Goal: Share content

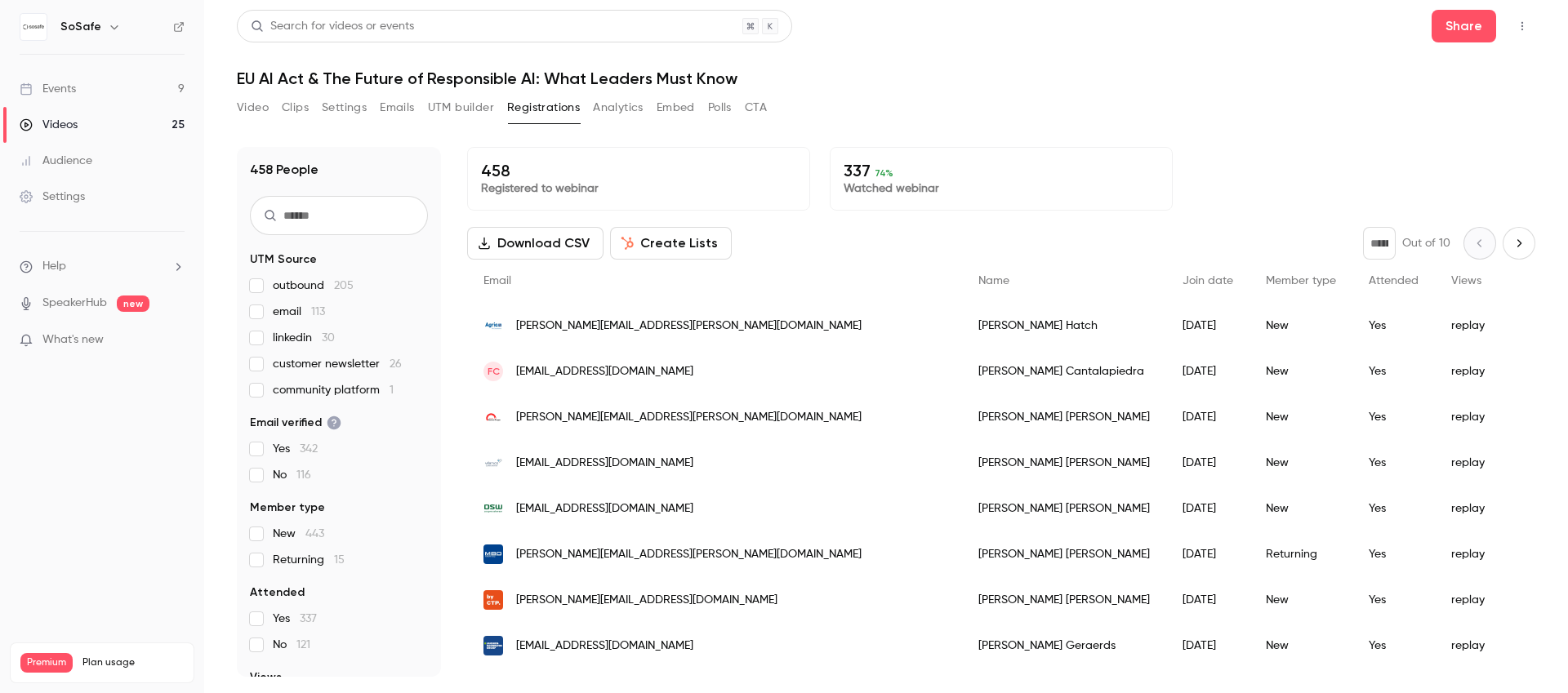
click at [89, 120] on link "Videos 25" at bounding box center [102, 125] width 204 height 36
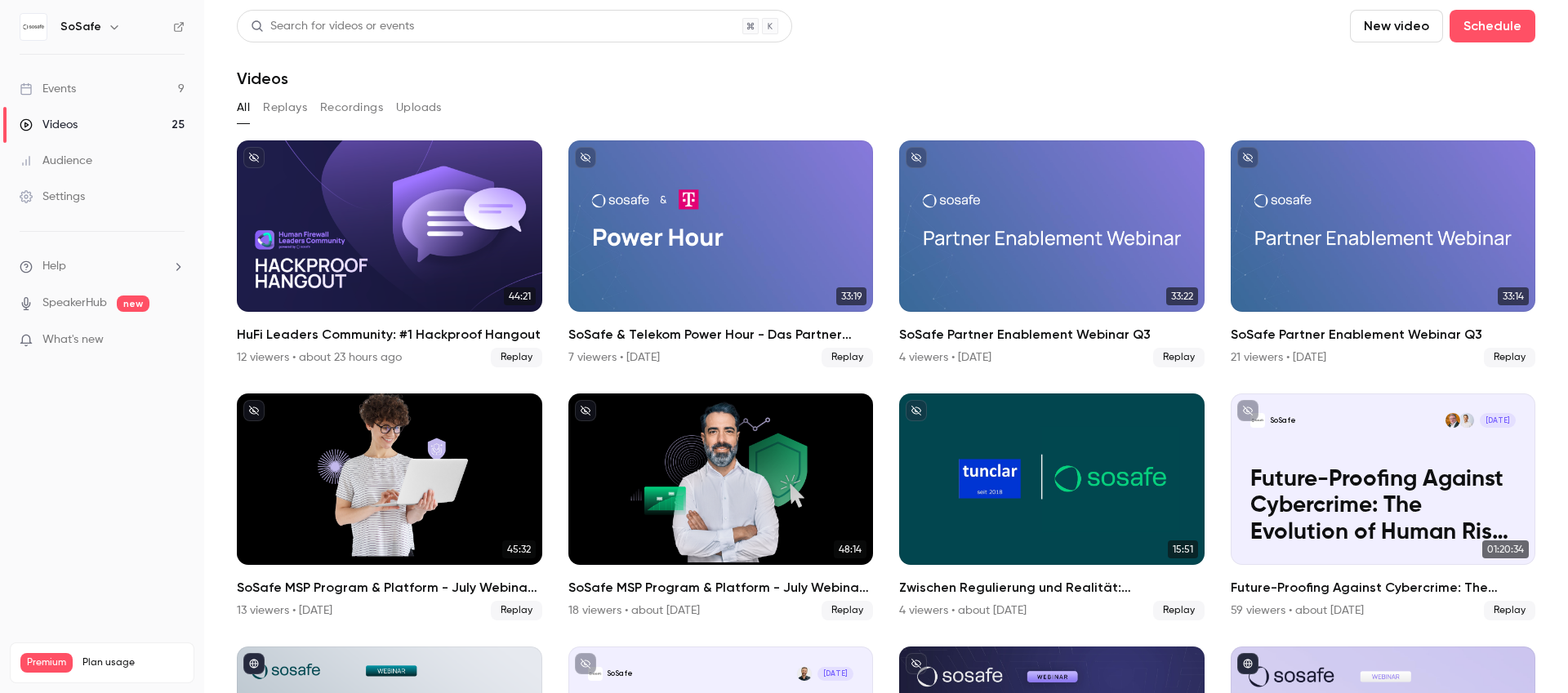
click at [88, 90] on link "Events 9" at bounding box center [102, 89] width 204 height 36
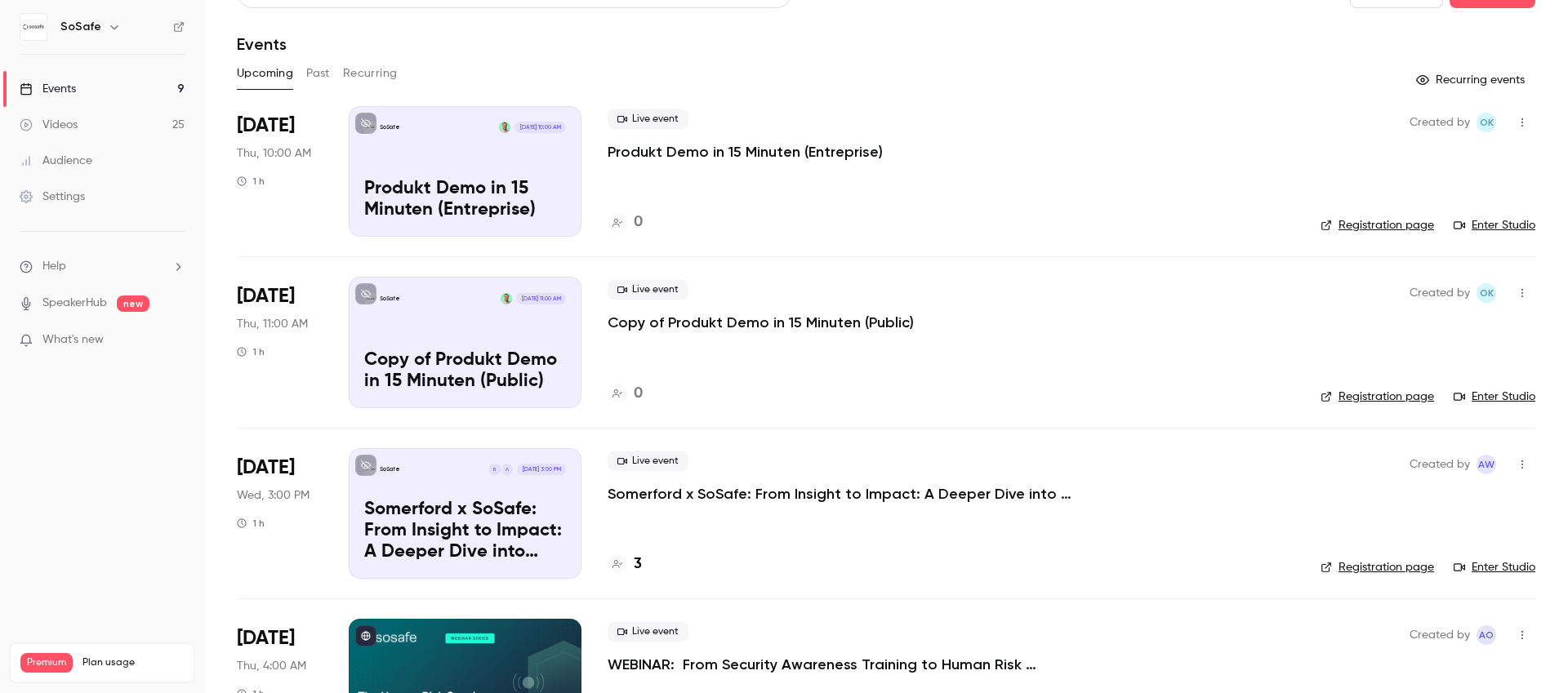
scroll to position [312, 0]
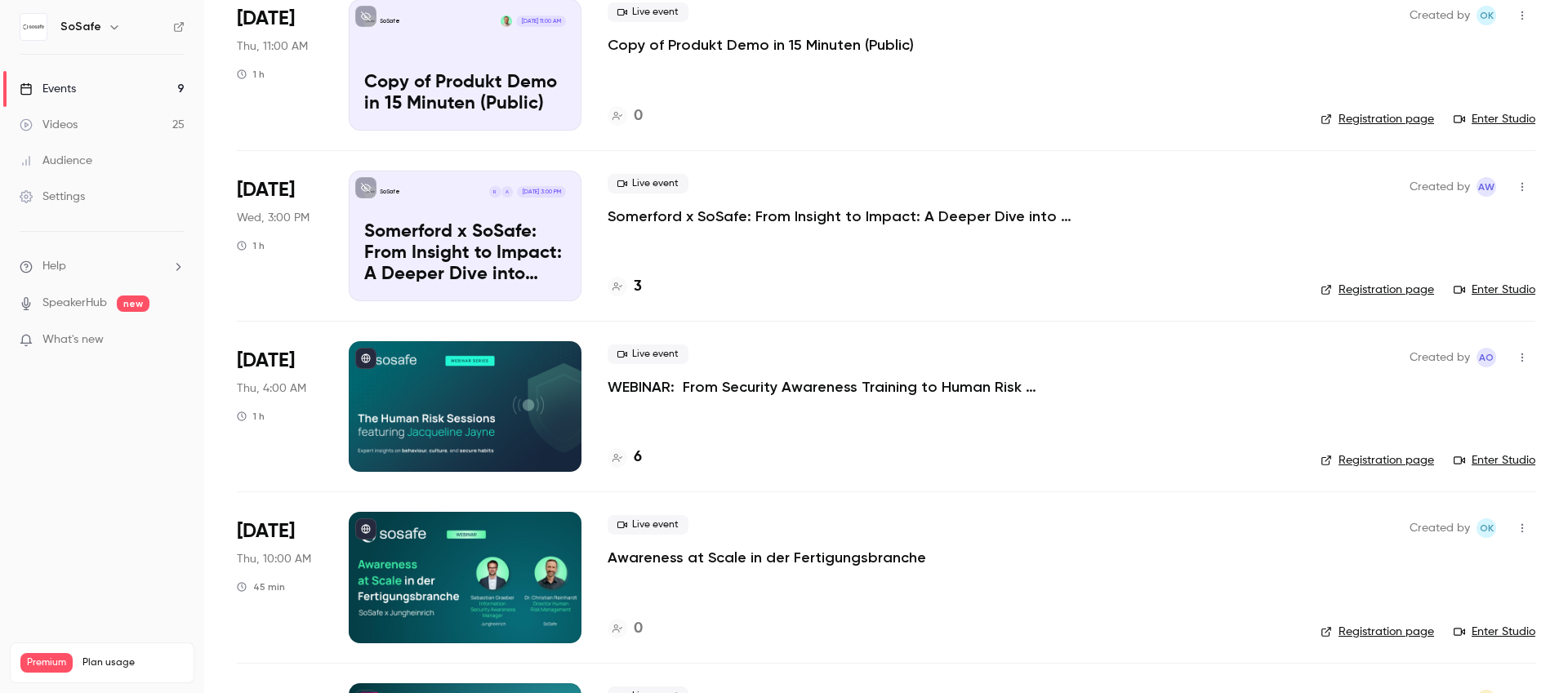
click at [725, 558] on p "Awareness at Scale in der Fertigungsbranche" at bounding box center [767, 558] width 318 height 20
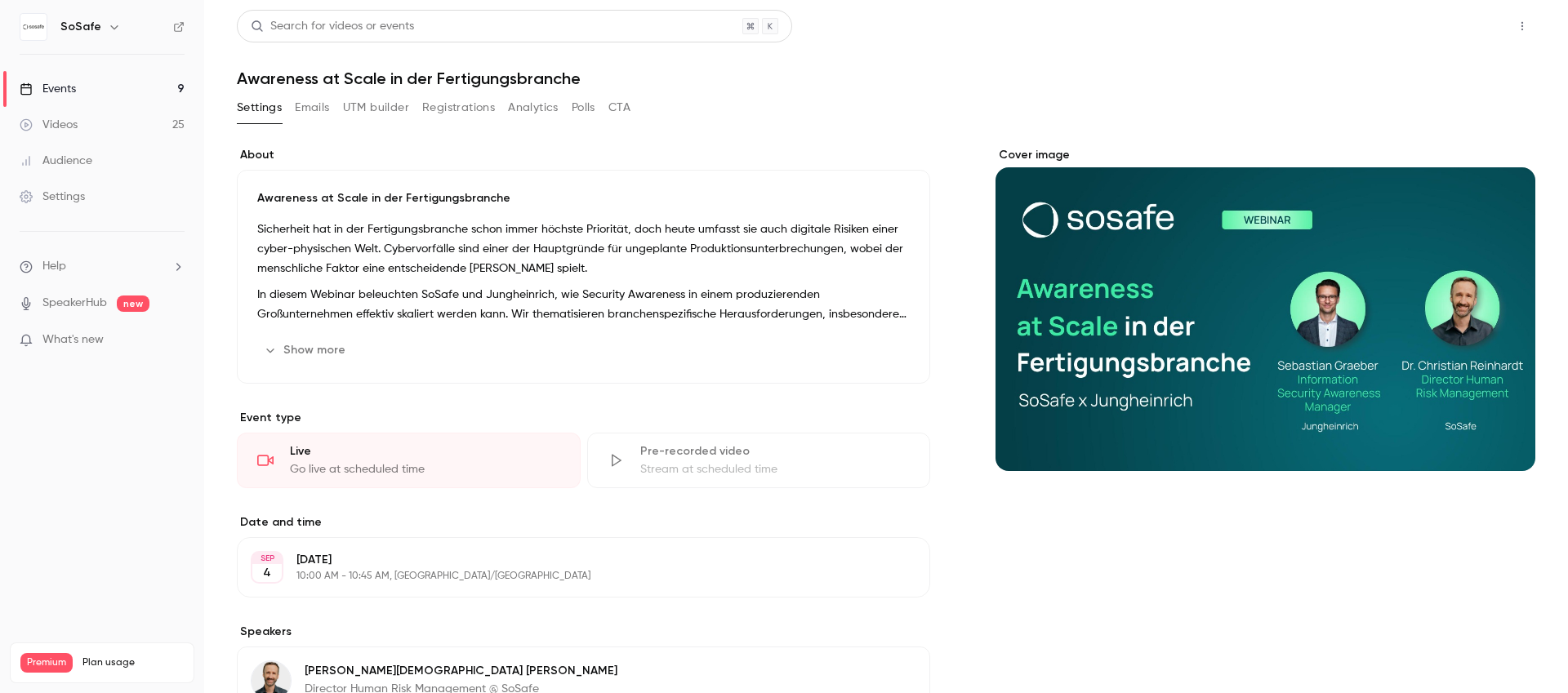
click at [1445, 23] on button "Share" at bounding box center [1463, 26] width 64 height 33
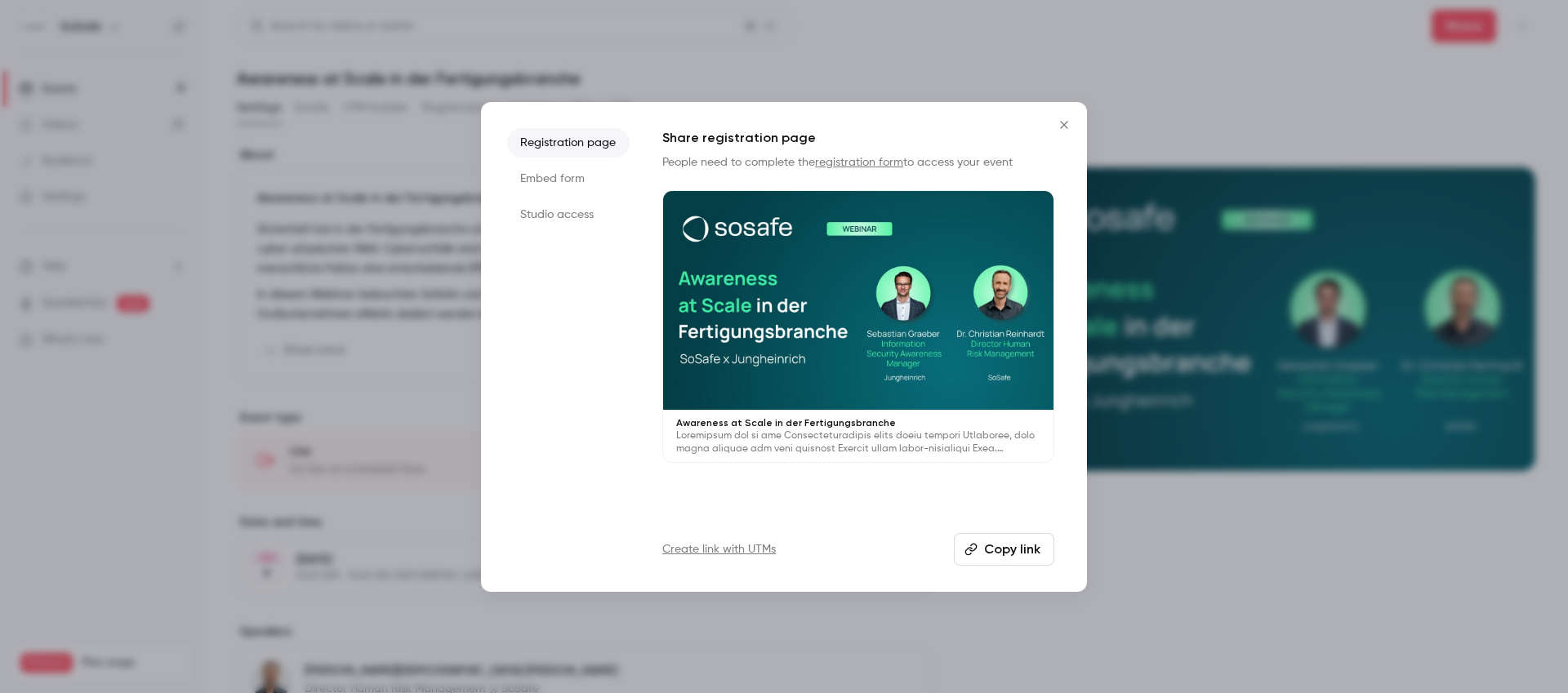
click at [1015, 552] on button "Copy link" at bounding box center [1004, 549] width 100 height 33
click at [1063, 122] on icon "Close" at bounding box center [1064, 124] width 20 height 13
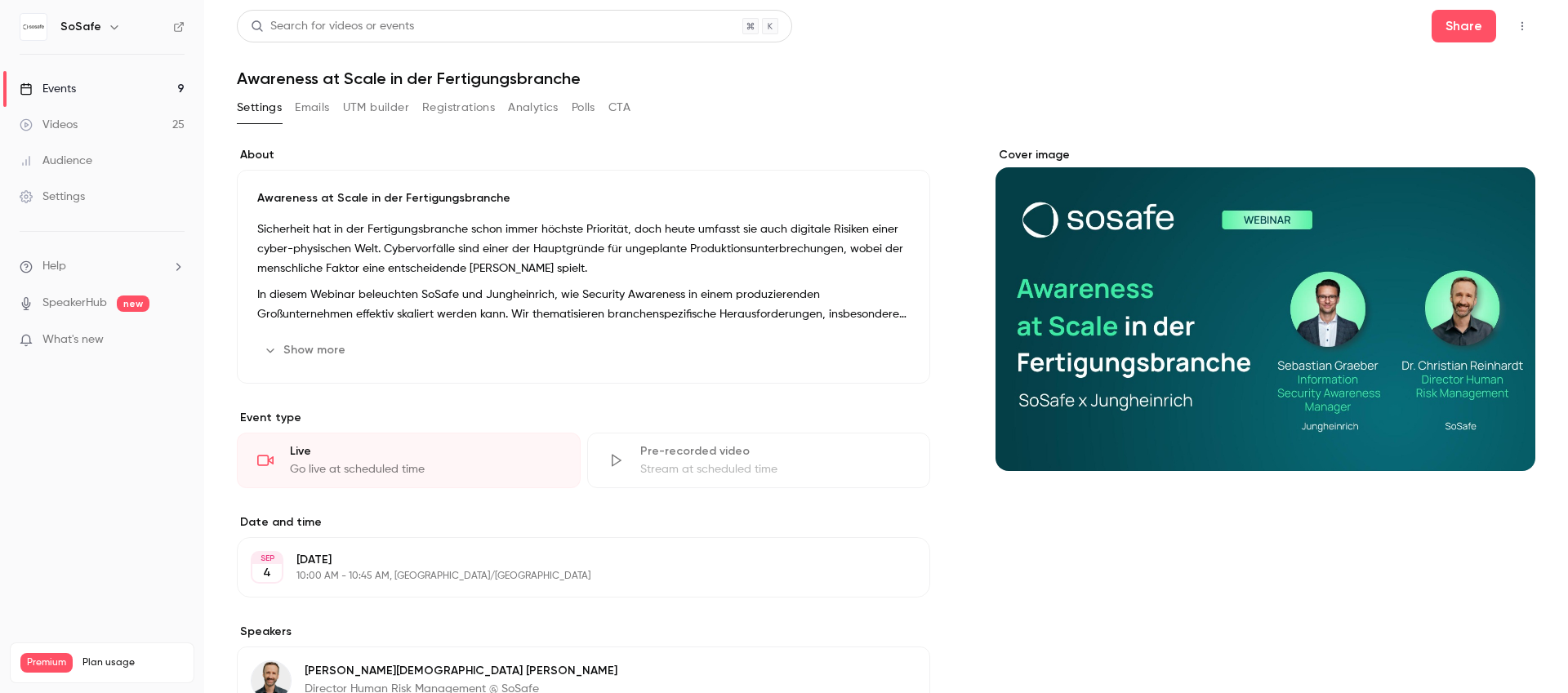
click at [80, 76] on link "Events 9" at bounding box center [102, 89] width 204 height 36
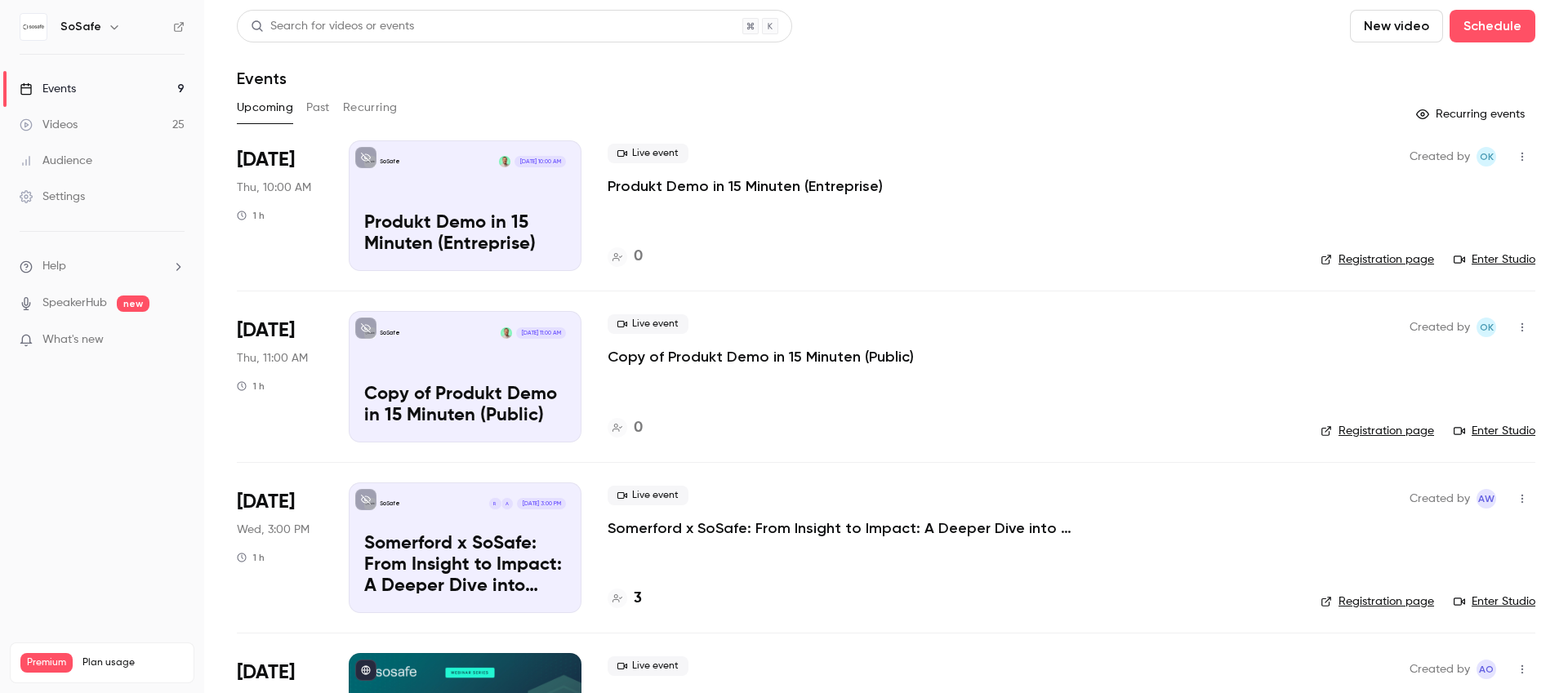
click at [314, 99] on button "Past" at bounding box center [318, 107] width 23 height 26
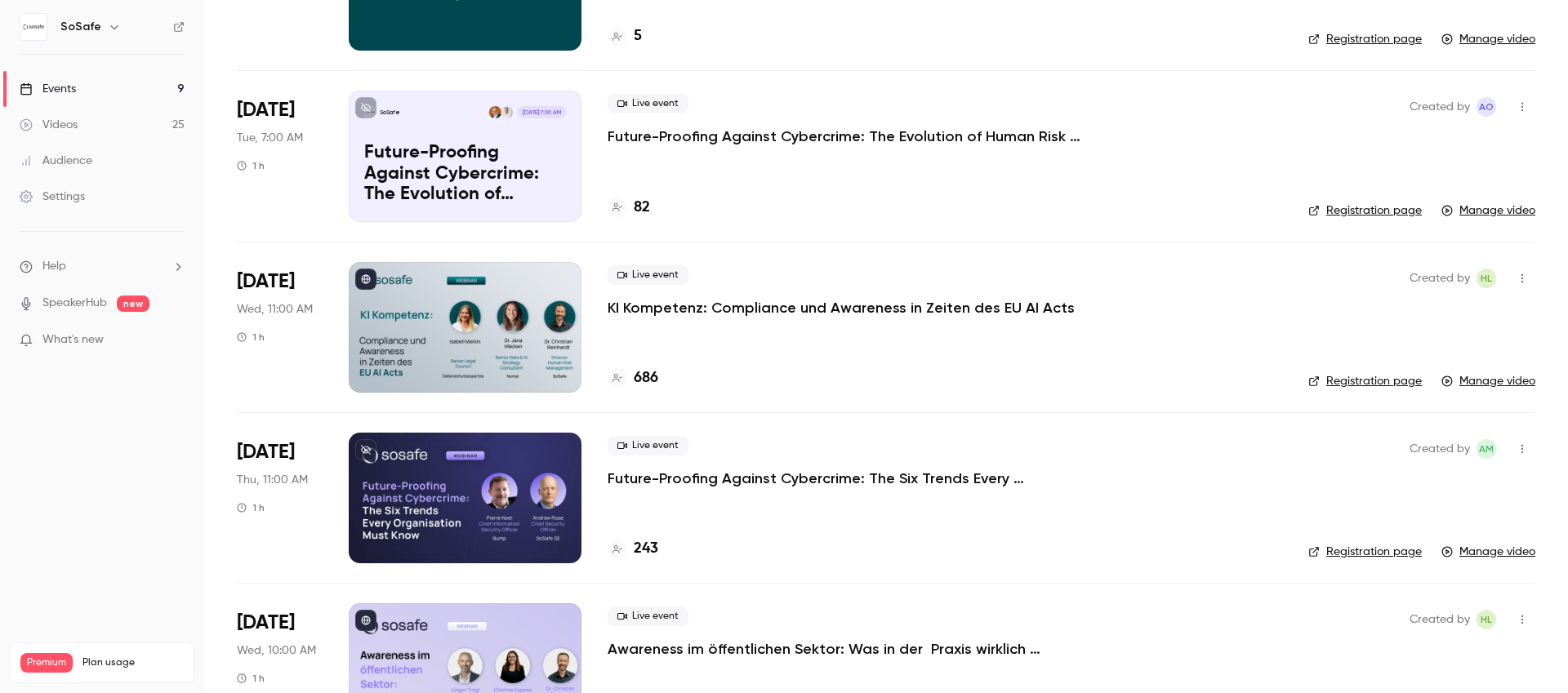
scroll to position [1306, 0]
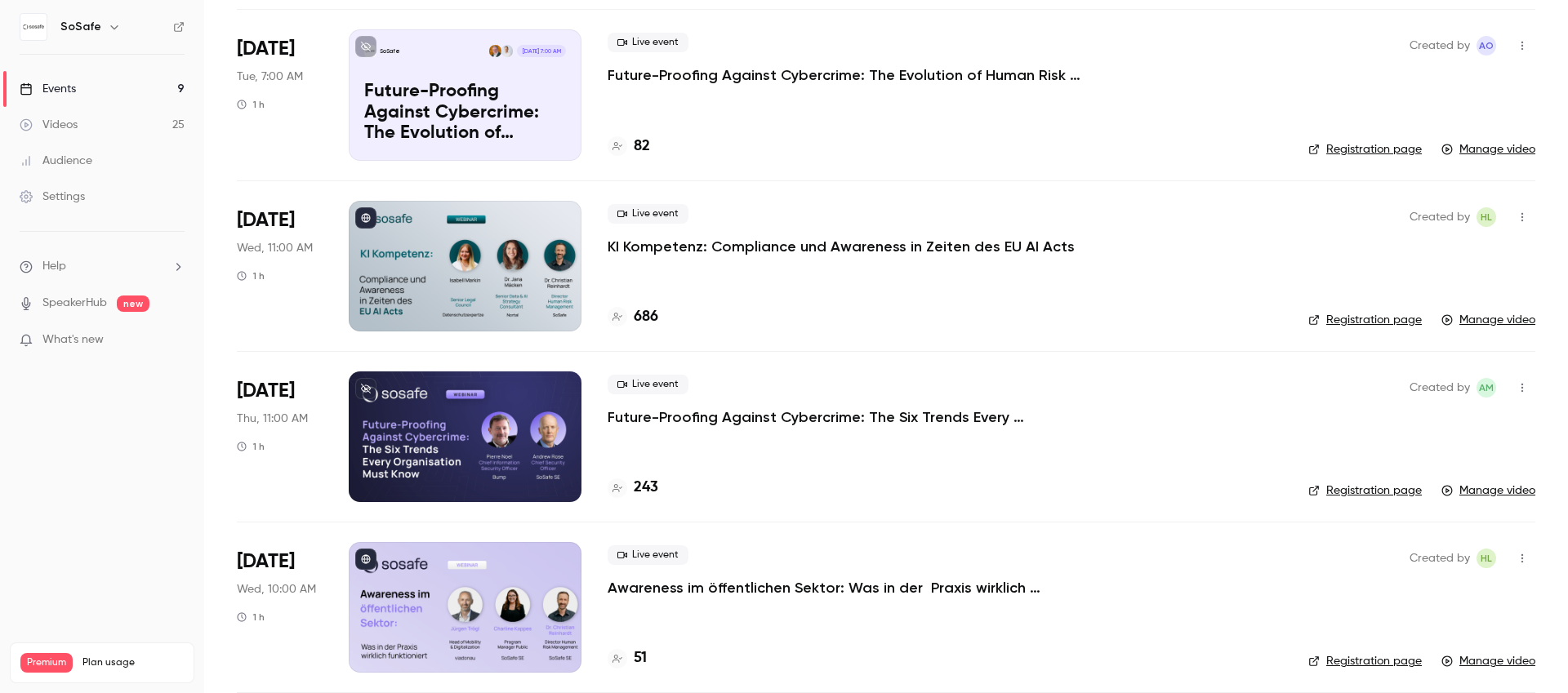
click at [743, 247] on p "KI Kompetenz: Compliance und Awareness in Zeiten des EU AI Acts" at bounding box center [841, 247] width 467 height 20
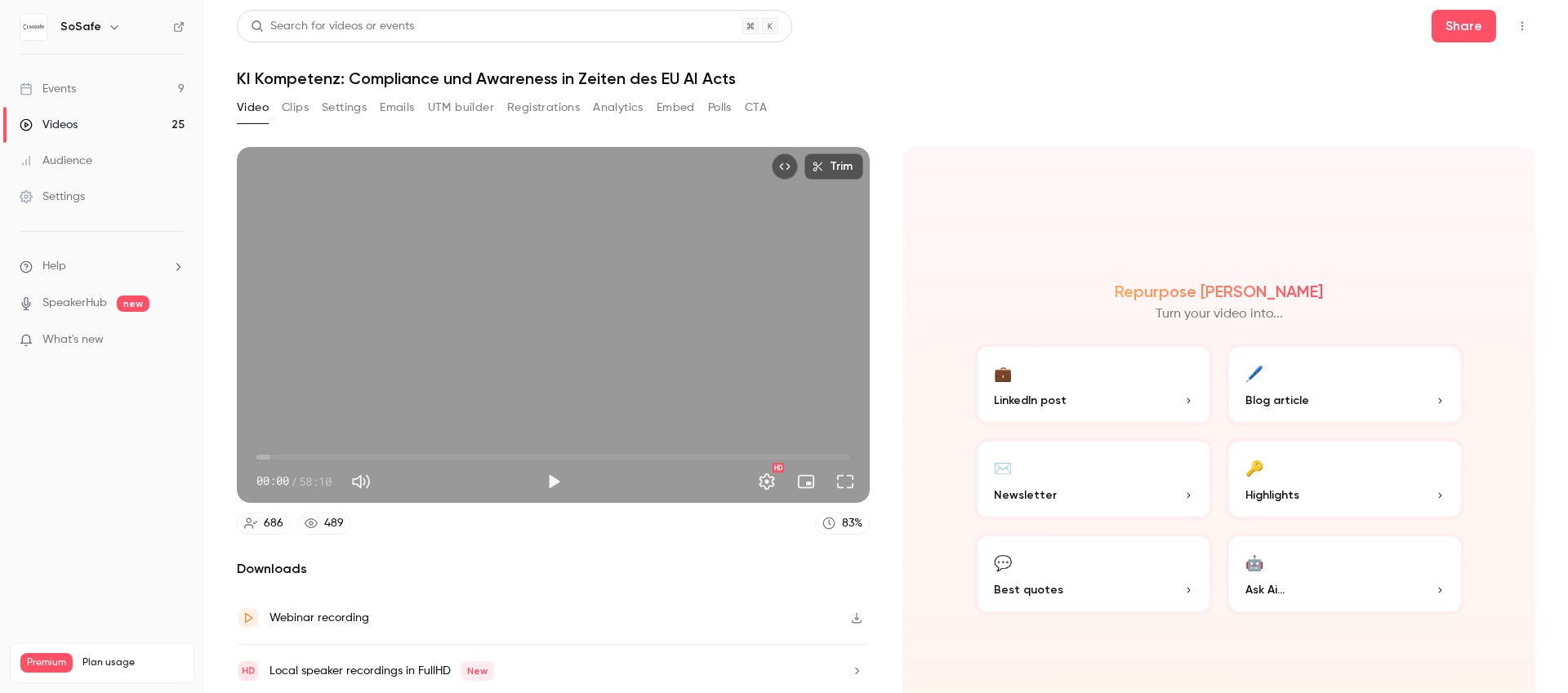
click at [1515, 21] on icon "Top Bar Actions" at bounding box center [1521, 26] width 13 height 12
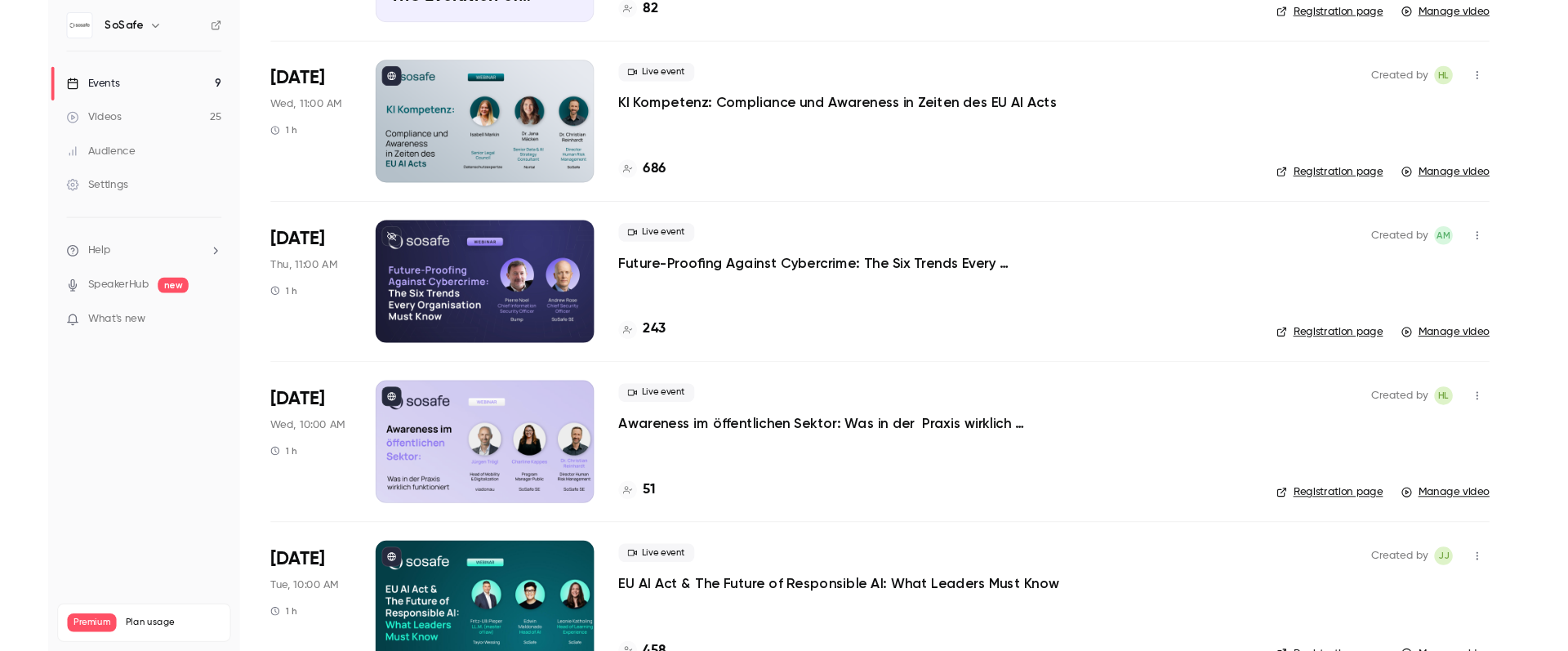
scroll to position [1421, 0]
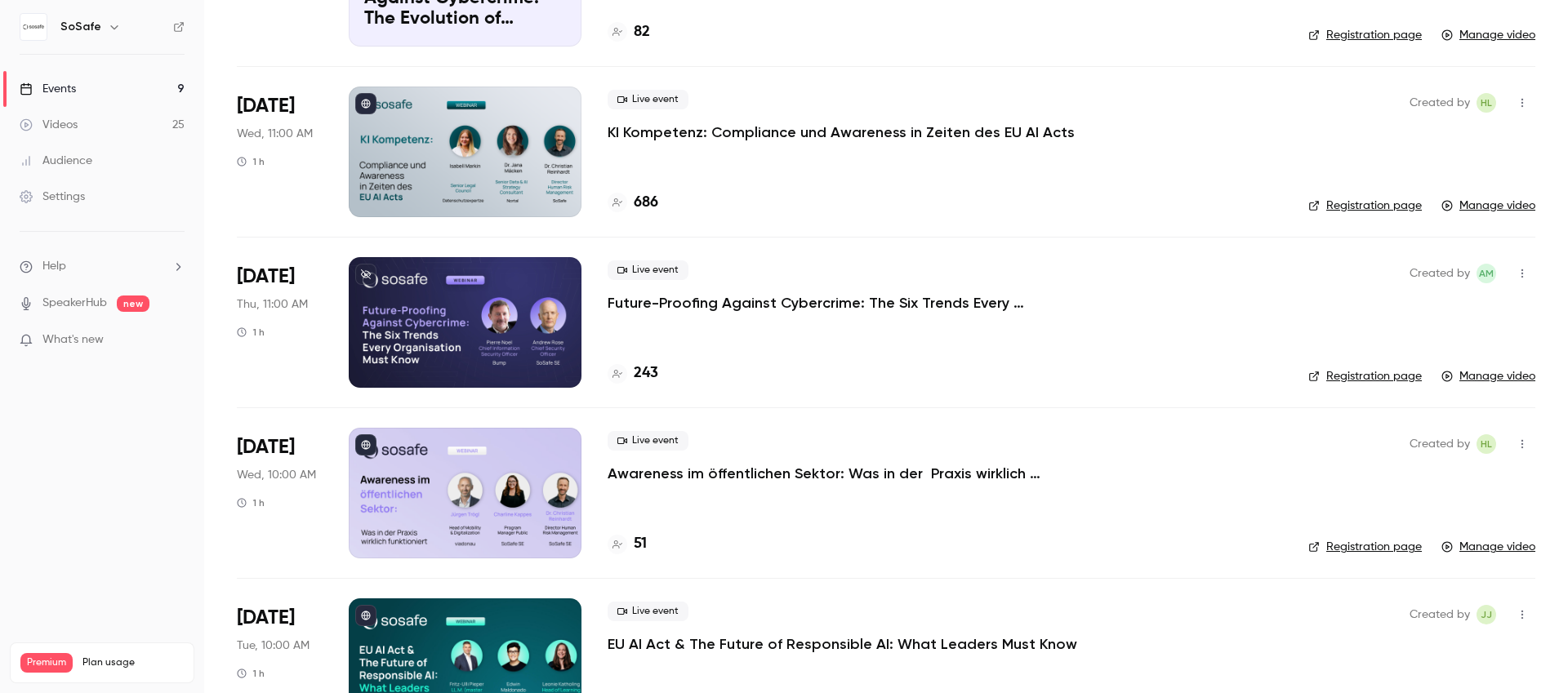
click at [1369, 202] on link "Registration page" at bounding box center [1364, 206] width 114 height 16
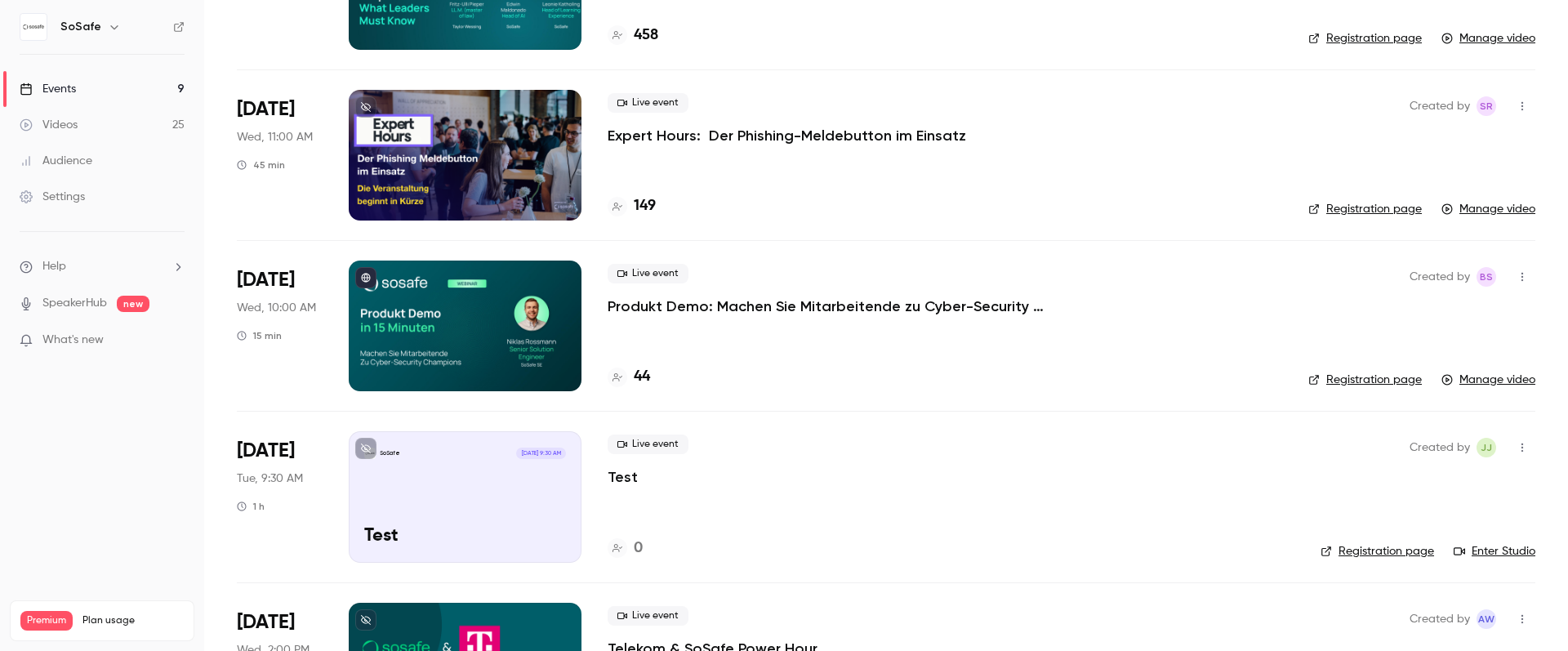
scroll to position [2129, 0]
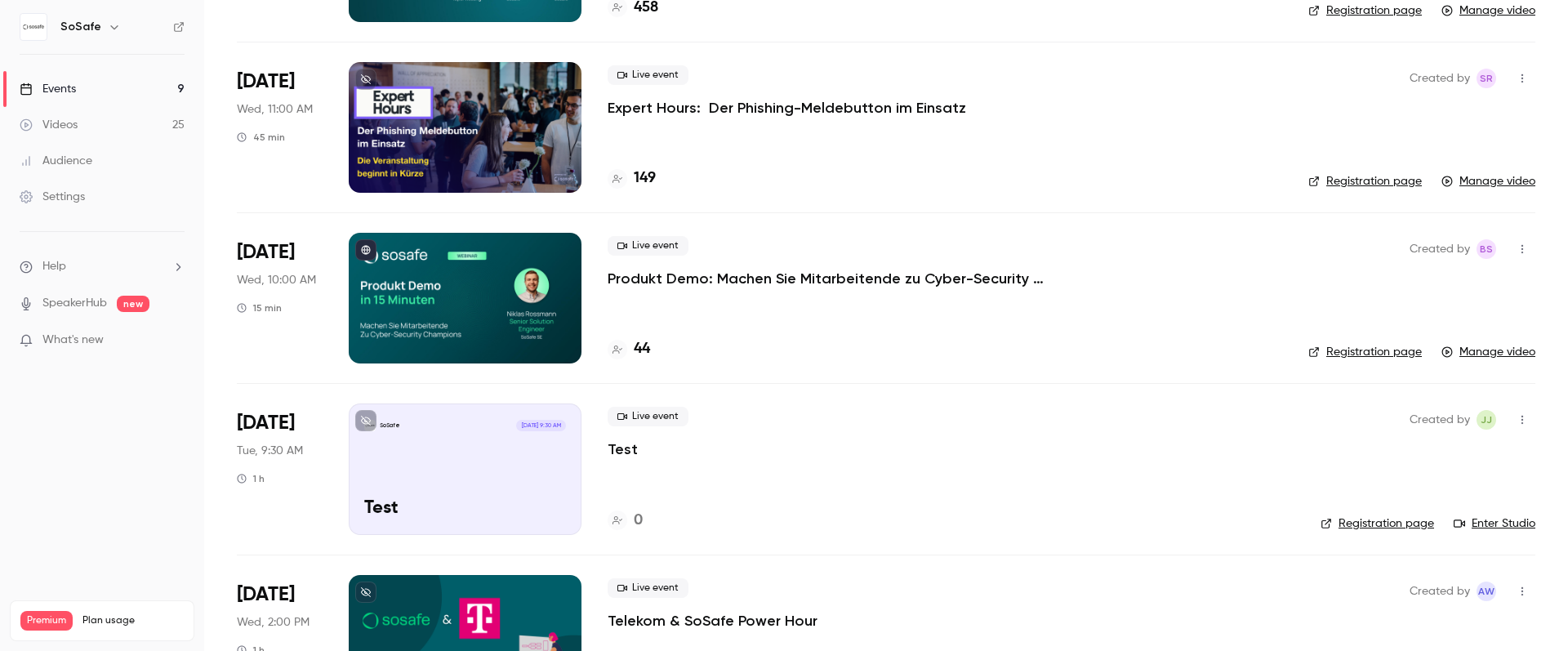
click at [764, 275] on p "Produkt Demo: Machen Sie Mitarbeitende zu Cyber-Security Champions" at bounding box center [852, 278] width 490 height 20
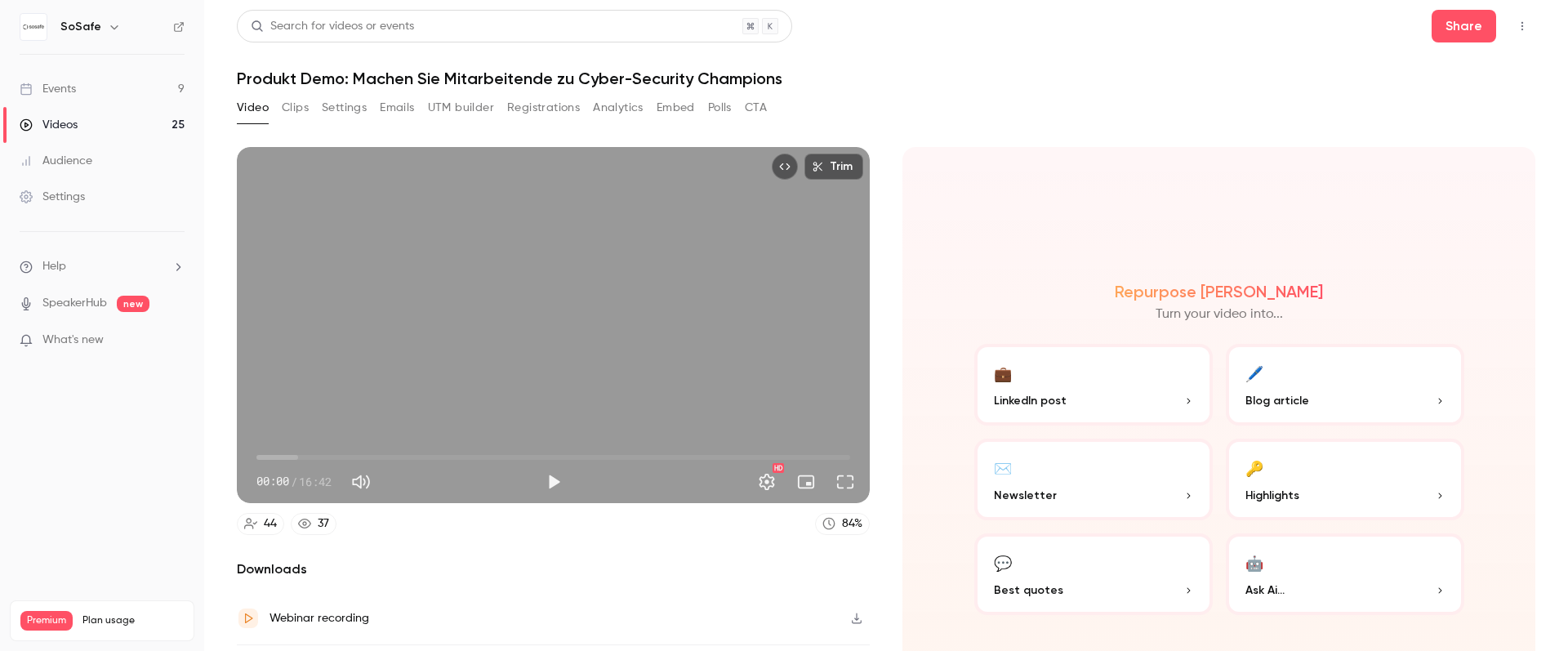
click at [566, 99] on button "Registrations" at bounding box center [543, 107] width 72 height 26
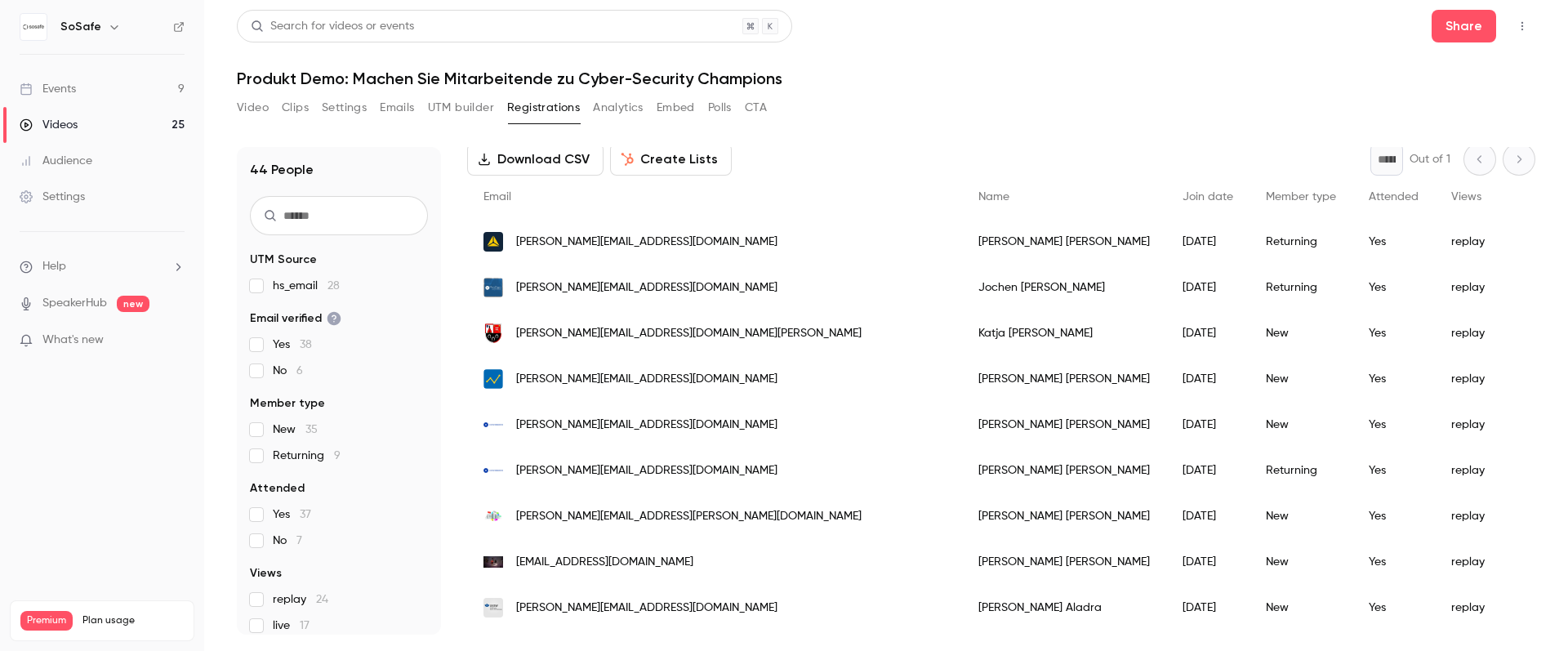
scroll to position [96, 0]
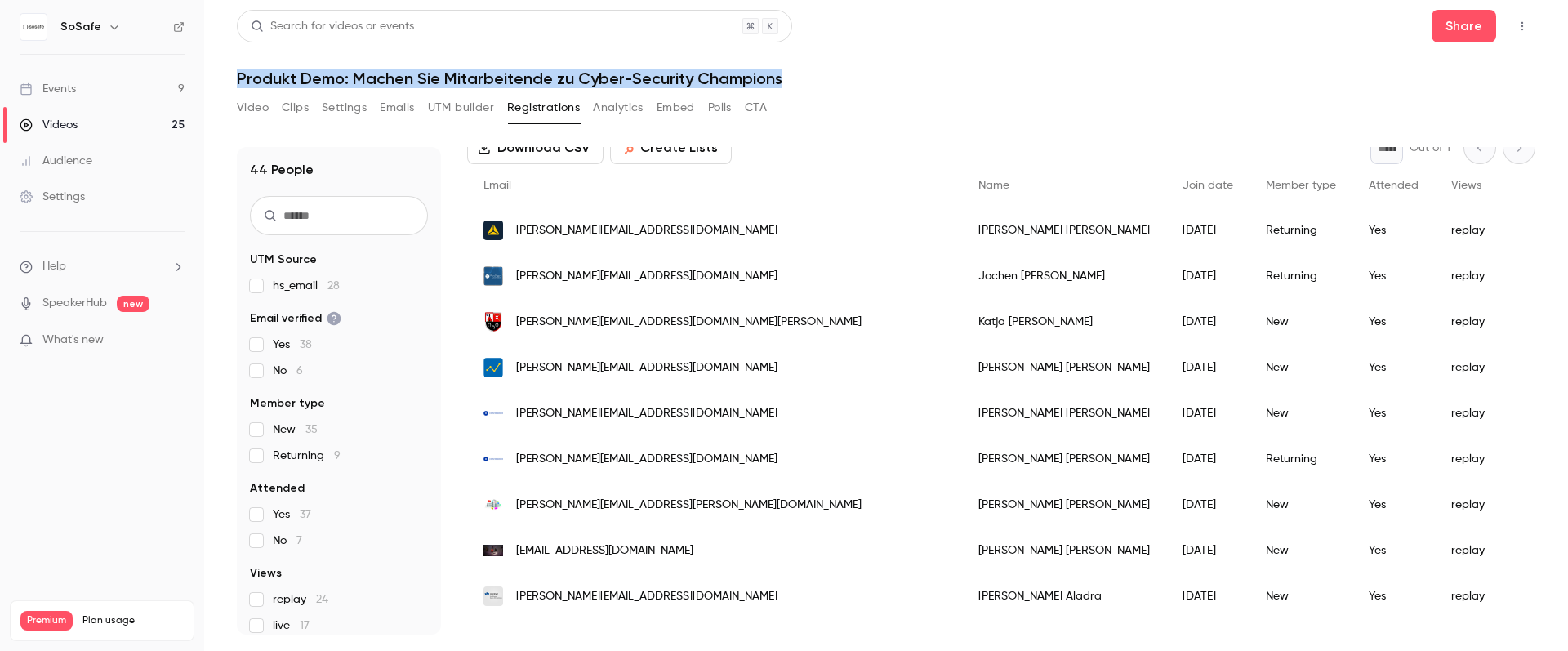
drag, startPoint x: 792, startPoint y: 84, endPoint x: 224, endPoint y: 80, distance: 568.0
click at [224, 80] on main "Search for videos or events Share Produkt Demo: [PERSON_NAME] Sie Mitarbeitende…" at bounding box center [886, 326] width 1363 height 651
copy h1 "Produkt Demo: Machen Sie Mitarbeitende zu Cyber-Security Champions"
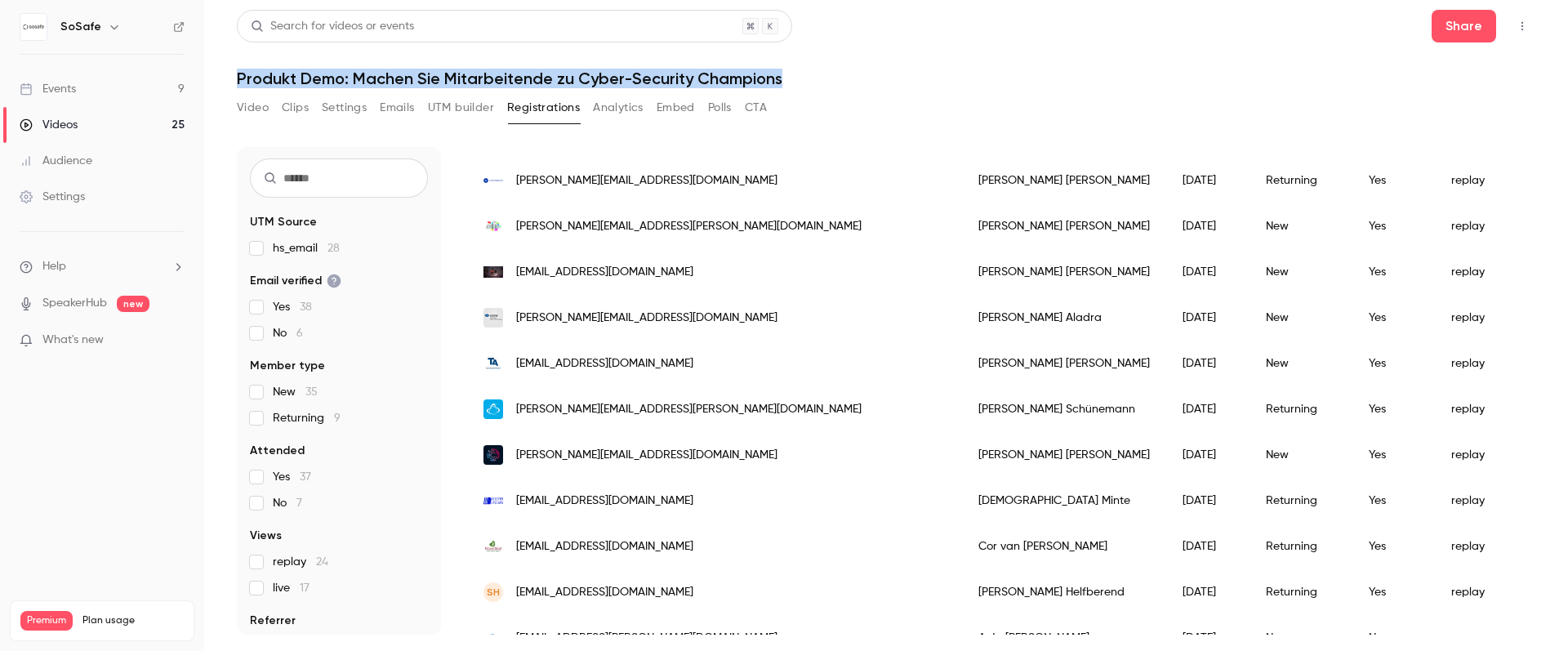
scroll to position [0, 0]
